Goal: Information Seeking & Learning: Learn about a topic

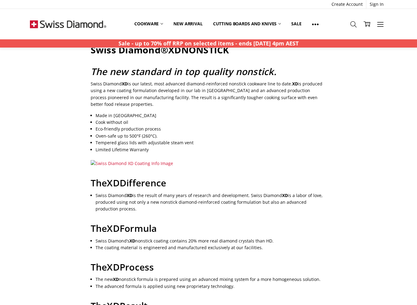
scroll to position [96, 0]
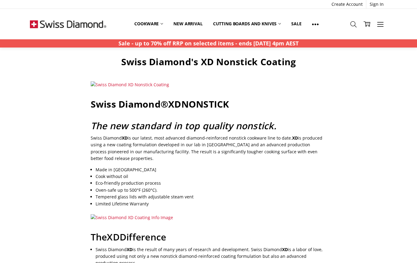
scroll to position [0, 0]
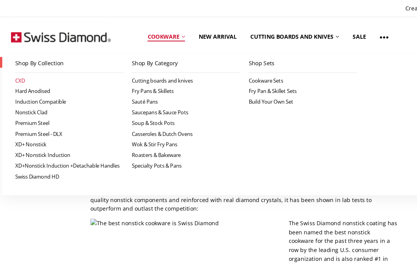
click at [33, 61] on link "CXD" at bounding box center [74, 62] width 83 height 8
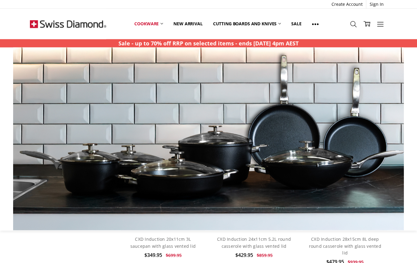
scroll to position [598, 0]
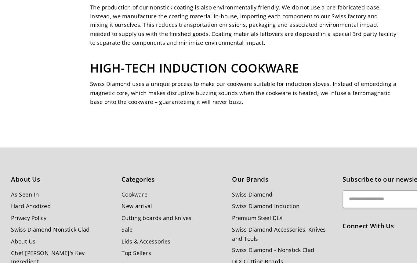
scroll to position [676, 0]
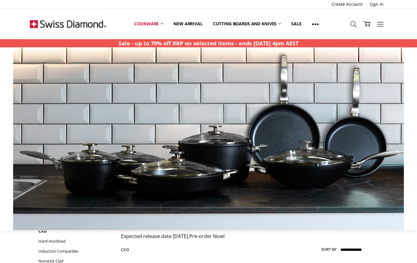
scroll to position [57, 0]
